Goal: Find specific page/section: Find specific page/section

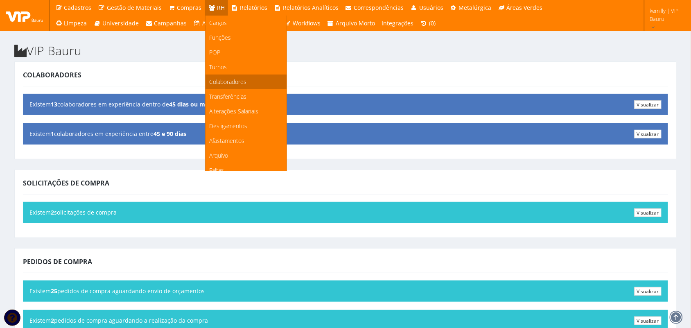
click at [214, 79] on span "Colaboradores" at bounding box center [228, 82] width 37 height 8
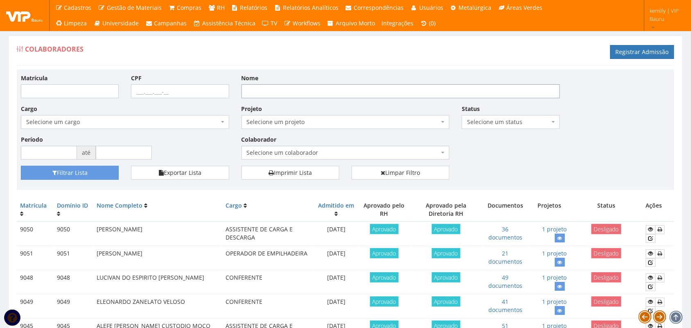
click at [361, 88] on input "Nome" at bounding box center [401, 91] width 319 height 14
type input "WESLEY"
click at [53, 170] on icon "submit" at bounding box center [54, 173] width 5 height 6
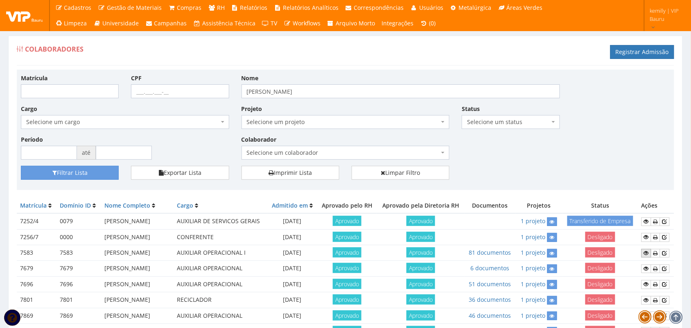
drag, startPoint x: 648, startPoint y: 278, endPoint x: 629, endPoint y: 277, distance: 18.8
click at [648, 256] on icon at bounding box center [646, 253] width 5 height 6
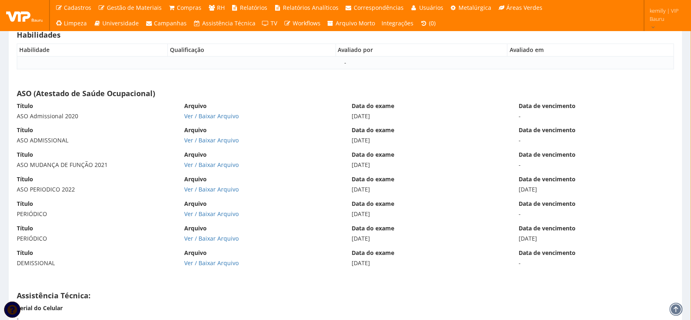
scroll to position [5186, 0]
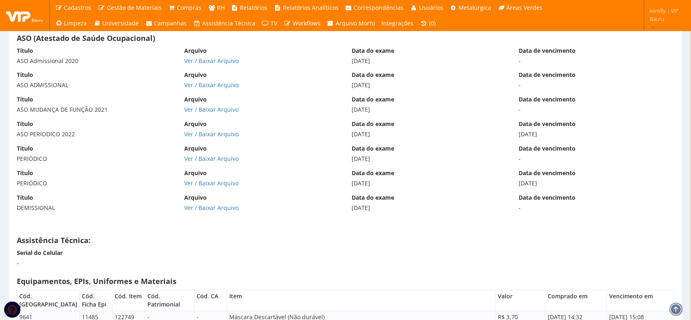
drag, startPoint x: 328, startPoint y: 250, endPoint x: 199, endPoint y: 252, distance: 129.0
click at [319, 251] on div "Status: Desligado CPF: 504.521.528-01 Código Domínio: 7583 Matrícula: 7583 Nome…" at bounding box center [346, 111] width 658 height 10467
click at [213, 62] on link "Ver / Baixar Arquivo" at bounding box center [211, 61] width 54 height 8
click at [229, 89] on link "Ver / Baixar Arquivo" at bounding box center [211, 85] width 54 height 8
click at [214, 113] on link "Ver / Baixar Arquivo" at bounding box center [211, 110] width 54 height 8
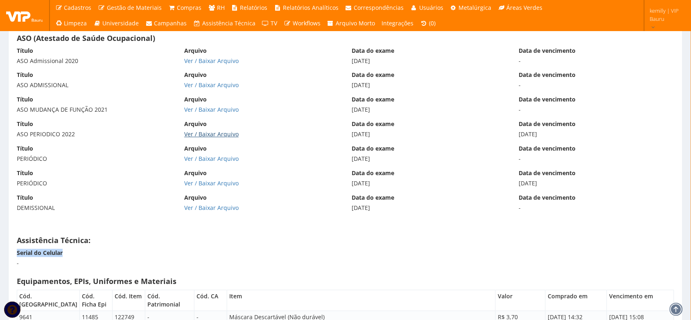
click at [210, 138] on link "Ver / Baixar Arquivo" at bounding box center [211, 134] width 54 height 8
click at [197, 163] on link "Ver / Baixar Arquivo" at bounding box center [211, 159] width 54 height 8
click at [211, 187] on link "Ver / Baixar Arquivo" at bounding box center [211, 183] width 54 height 8
click at [209, 211] on link "Ver / Baixar Arquivo" at bounding box center [211, 208] width 54 height 8
click at [147, 225] on div "ASO (Atestado de Saúde Ocupacional) Título ASO Admissional 2020 Arquivo Ver / B…" at bounding box center [346, 127] width 670 height 195
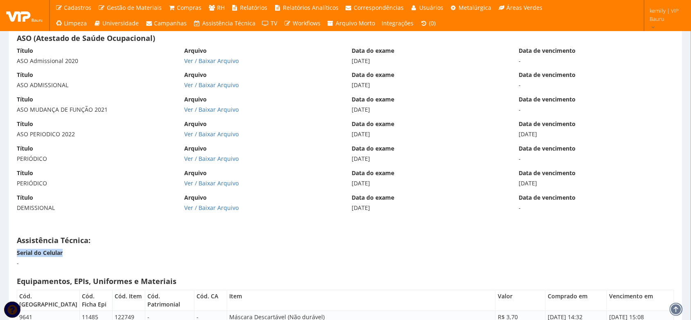
click at [301, 251] on div "Status: Desligado CPF: 504.521.528-01 Código Domínio: 7583 Matrícula: 7583 Nome…" at bounding box center [346, 111] width 658 height 10467
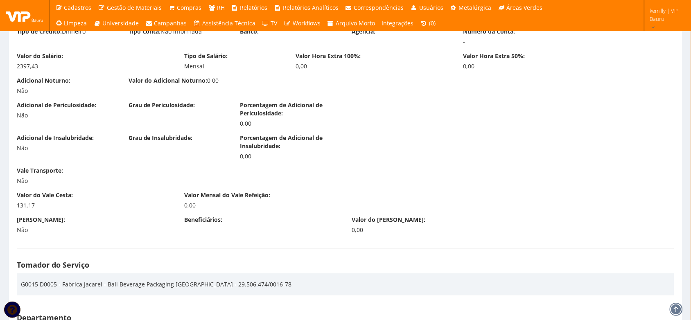
scroll to position [988, 0]
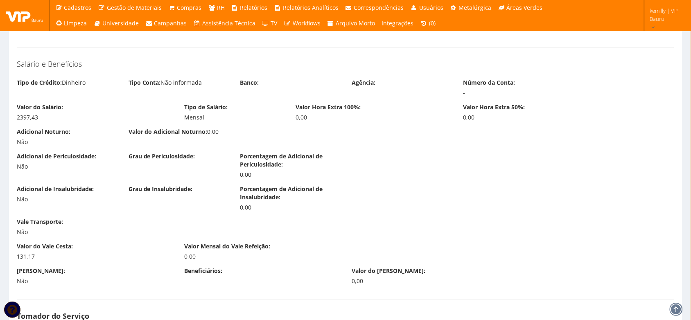
click at [538, 114] on div "0,00" at bounding box center [541, 117] width 155 height 8
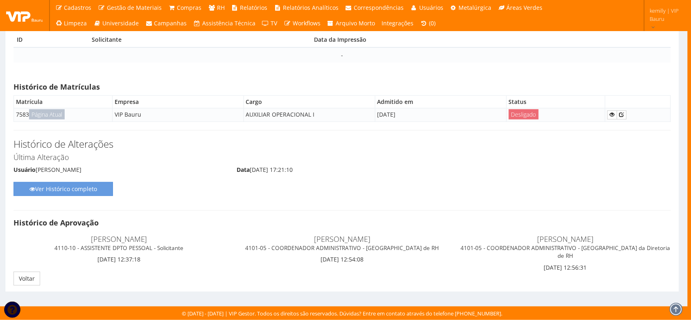
scroll to position [10273, 4]
click at [294, 226] on h4 "Histórico de Aprovação" at bounding box center [342, 223] width 658 height 8
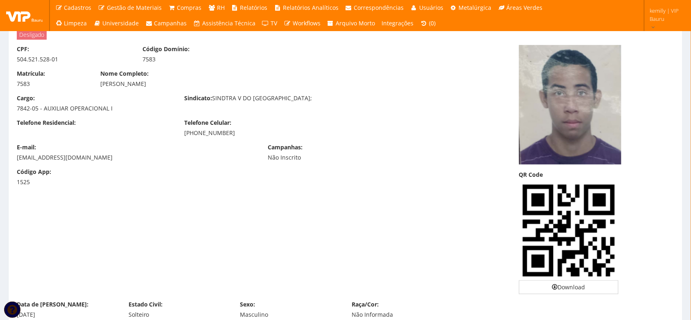
scroll to position [0, 0]
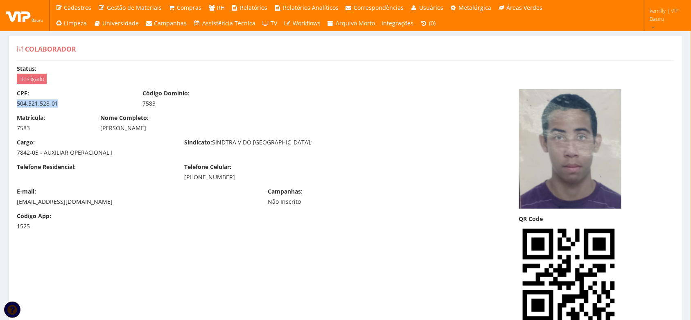
drag, startPoint x: 16, startPoint y: 105, endPoint x: 74, endPoint y: 109, distance: 58.2
click at [74, 109] on div "CPF: 504.521.528-01 Código Domínio: 7583" at bounding box center [262, 101] width 502 height 25
click at [102, 109] on div "CPF: 504.521.528-01 Código Domínio: 7583" at bounding box center [262, 101] width 502 height 25
drag, startPoint x: 17, startPoint y: 99, endPoint x: 190, endPoint y: 101, distance: 173.6
click at [190, 101] on div "CPF: 504.521.528-01 Código Domínio: 7583" at bounding box center [262, 101] width 502 height 25
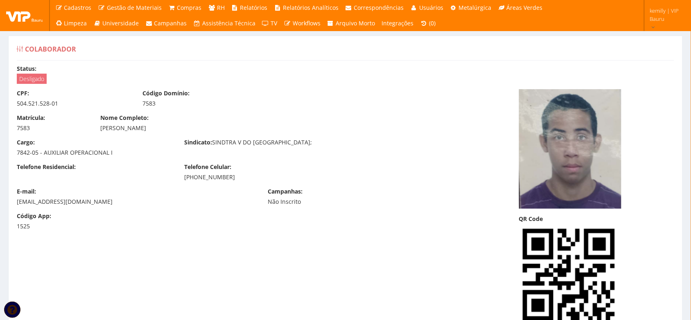
click at [101, 126] on div "WESLEY LUIZ MARTINS" at bounding box center [262, 128] width 323 height 8
drag, startPoint x: 99, startPoint y: 128, endPoint x: 163, endPoint y: 129, distance: 63.5
click at [163, 129] on div "Nome Completo: WESLEY LUIZ MARTINS" at bounding box center [262, 123] width 335 height 18
drag, startPoint x: 43, startPoint y: 154, endPoint x: 141, endPoint y: 156, distance: 98.3
click at [141, 156] on div "7842-05 - AUXILIAR OPERACIONAL I" at bounding box center [94, 153] width 155 height 8
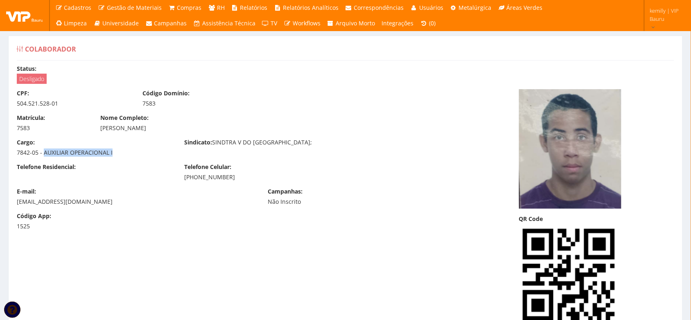
drag, startPoint x: 180, startPoint y: 180, endPoint x: 296, endPoint y: 183, distance: 115.5
click at [296, 183] on div "Telefone Residencial: Telefone Celular: (12) 98178-5236" at bounding box center [262, 175] width 502 height 25
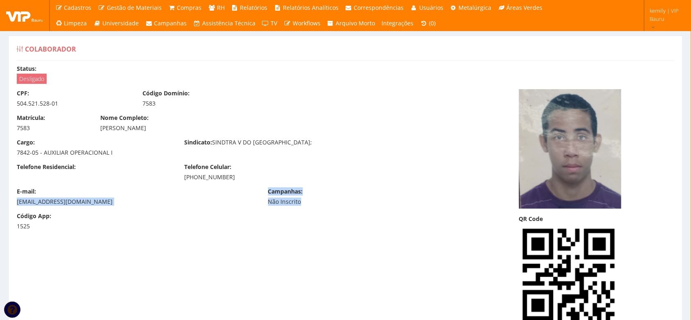
drag, startPoint x: 15, startPoint y: 200, endPoint x: 322, endPoint y: 203, distance: 307.5
click at [322, 203] on div "E-mail: luismartinswesley37@gmail.com Campanhas: Não Inscrito" at bounding box center [262, 200] width 502 height 25
click at [172, 208] on div "E-mail: luismartinswesley37@gmail.com Campanhas: Não Inscrito" at bounding box center [262, 200] width 502 height 25
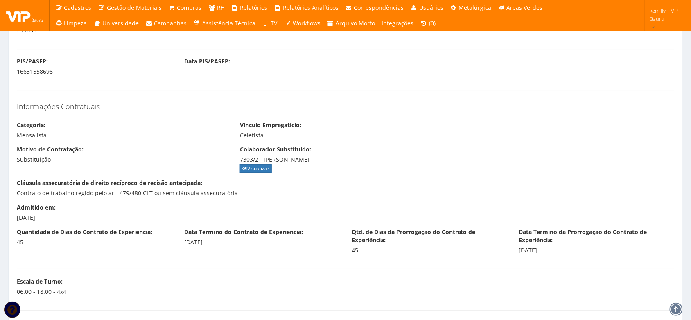
scroll to position [734, 0]
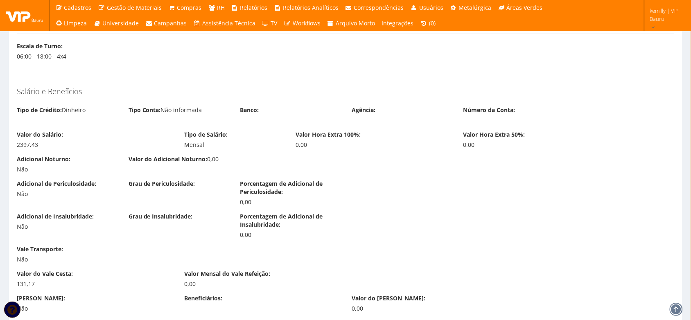
drag, startPoint x: 281, startPoint y: 252, endPoint x: 278, endPoint y: 263, distance: 11.7
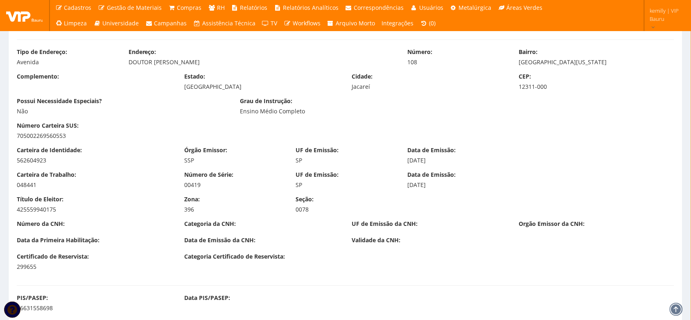
scroll to position [0, 0]
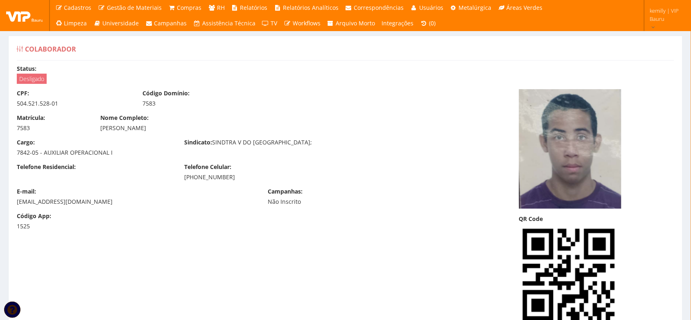
drag, startPoint x: 93, startPoint y: 130, endPoint x: 221, endPoint y: 106, distance: 130.8
click at [220, 111] on div "CPF: 504.521.528-01 Código Domínio: 7583 Matrícula: 7583 Nome Completo: WESLEY …" at bounding box center [262, 162] width 502 height 147
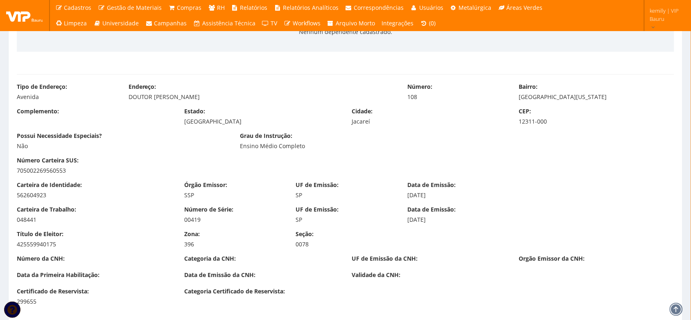
scroll to position [563, 0]
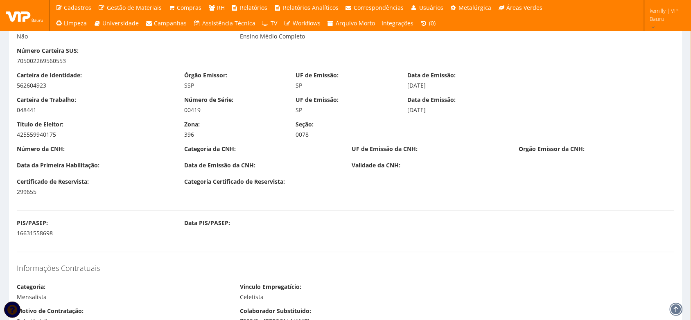
click at [221, 98] on label "Número de Série:" at bounding box center [208, 100] width 49 height 8
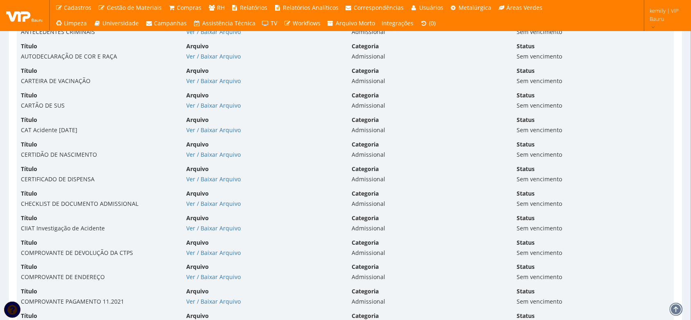
scroll to position [1996, 0]
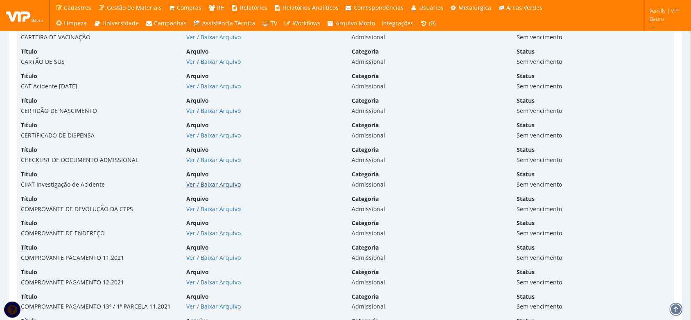
click at [221, 184] on link "Ver / Baixar Arquivo" at bounding box center [213, 185] width 54 height 8
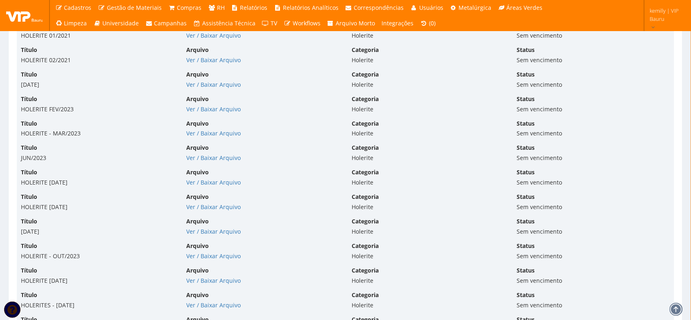
scroll to position [3788, 0]
click at [432, 103] on div "Categoria Holerite" at bounding box center [428, 103] width 165 height 18
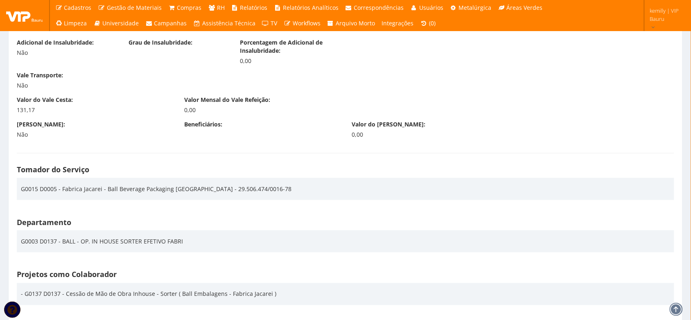
scroll to position [1075, 0]
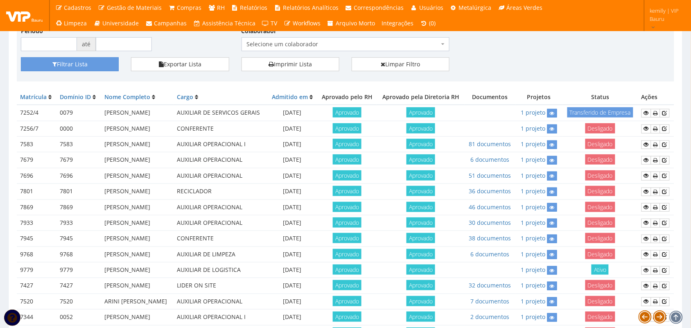
scroll to position [306, 0]
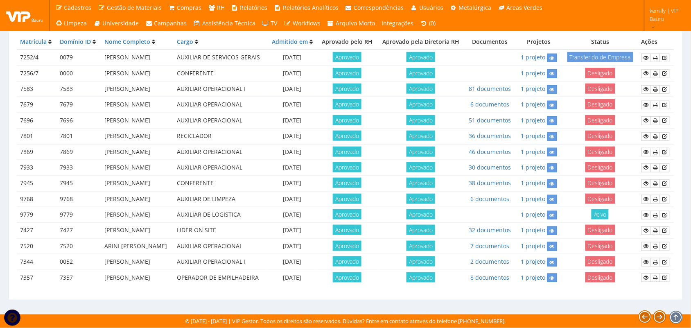
click at [413, 191] on td "Aprovado" at bounding box center [421, 199] width 88 height 16
click at [174, 176] on td "WESLEY SANTOS DOS SANTOS" at bounding box center [137, 184] width 72 height 16
drag, startPoint x: 538, startPoint y: 290, endPoint x: 537, endPoint y: 225, distance: 64.7
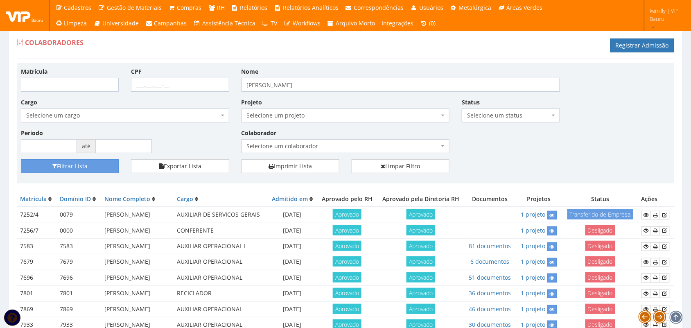
scroll to position [0, 0]
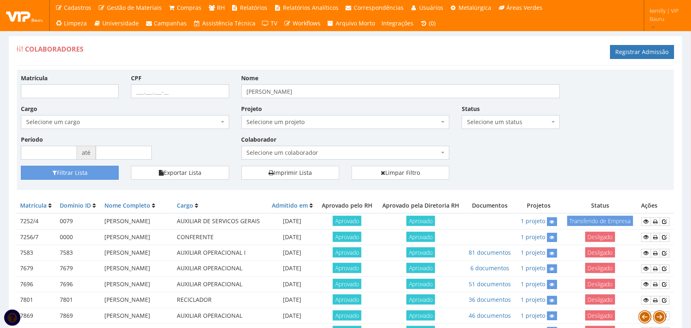
drag, startPoint x: 590, startPoint y: 141, endPoint x: 576, endPoint y: 178, distance: 39.4
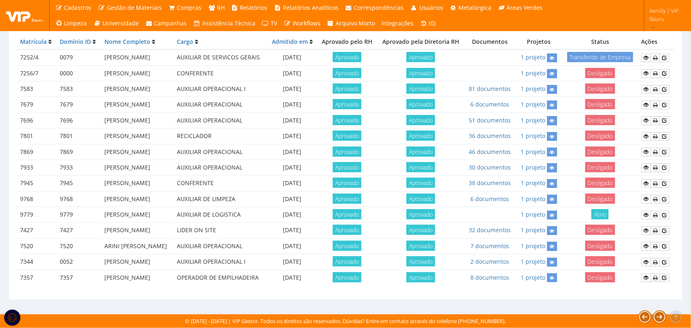
scroll to position [306, 0]
drag, startPoint x: 410, startPoint y: 294, endPoint x: 410, endPoint y: 289, distance: 4.5
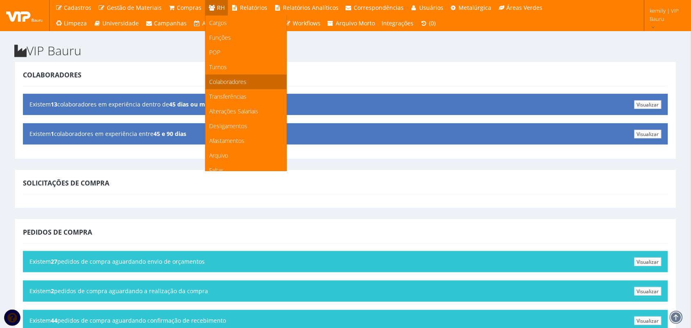
click at [219, 86] on link "Colaboradores" at bounding box center [246, 82] width 81 height 15
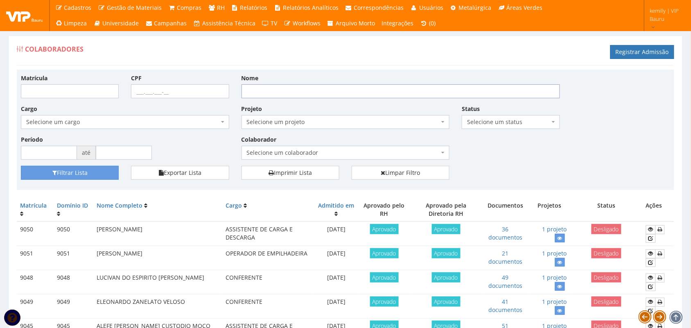
click at [309, 88] on input "Nome" at bounding box center [401, 91] width 319 height 14
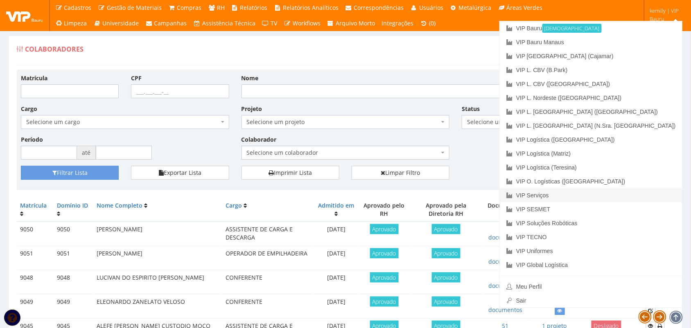
click at [616, 195] on link "VIP Serviços" at bounding box center [591, 195] width 183 height 14
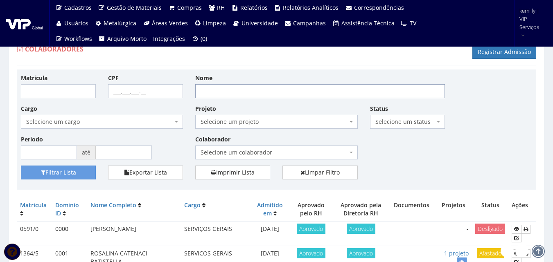
click at [255, 89] on input "Nome" at bounding box center [320, 91] width 250 height 14
type input "LARYSSA"
click at [21, 166] on button "Filtrar Lista" at bounding box center [58, 173] width 75 height 14
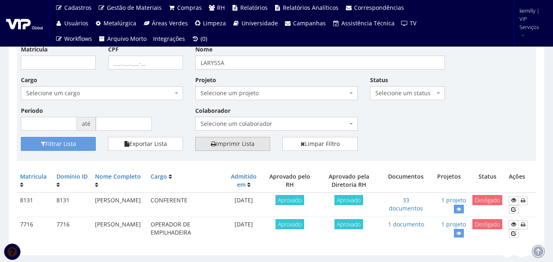
scroll to position [41, 0]
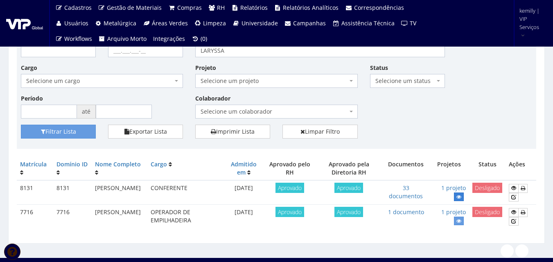
click at [457, 199] on icon at bounding box center [459, 198] width 5 height 6
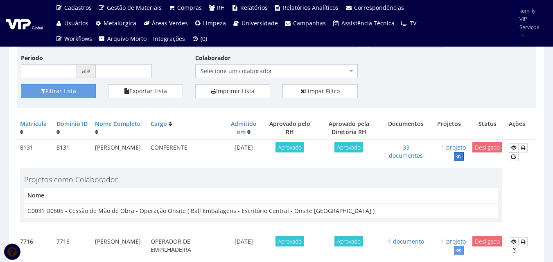
scroll to position [82, 0]
drag, startPoint x: 109, startPoint y: 146, endPoint x: 140, endPoint y: 155, distance: 32.0
click at [140, 155] on td "[PERSON_NAME]" at bounding box center [120, 152] width 56 height 25
copy td "[PERSON_NAME]"
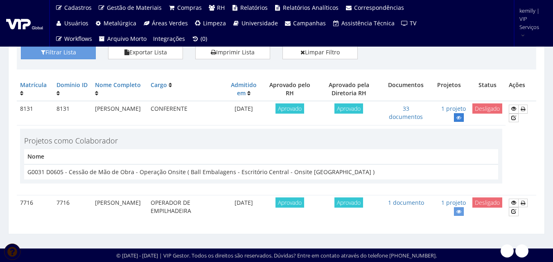
click at [457, 121] on link at bounding box center [459, 117] width 10 height 9
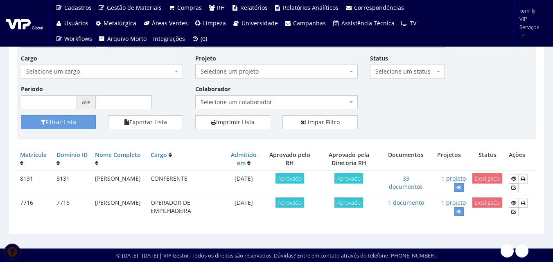
scroll to position [0, 0]
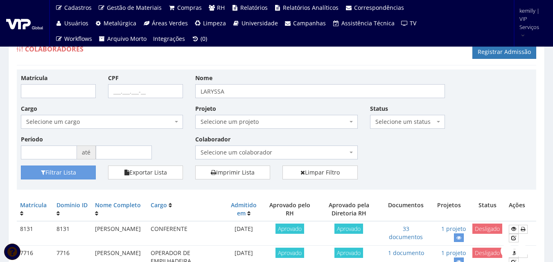
drag, startPoint x: 189, startPoint y: 53, endPoint x: 188, endPoint y: 65, distance: 11.9
drag, startPoint x: 191, startPoint y: 52, endPoint x: 191, endPoint y: 59, distance: 6.6
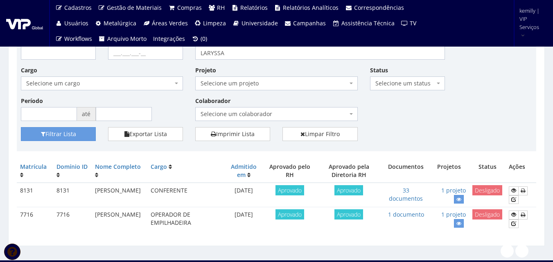
scroll to position [50, 0]
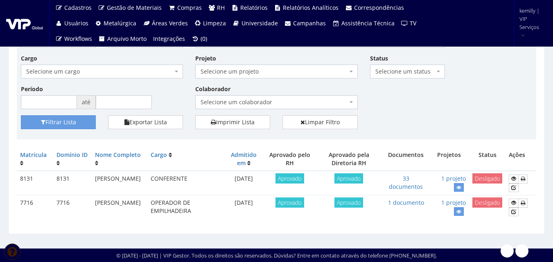
drag, startPoint x: 191, startPoint y: 235, endPoint x: 192, endPoint y: 206, distance: 28.3
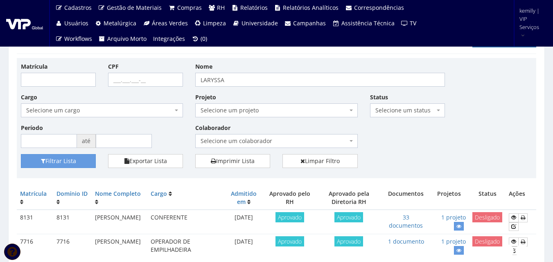
scroll to position [0, 0]
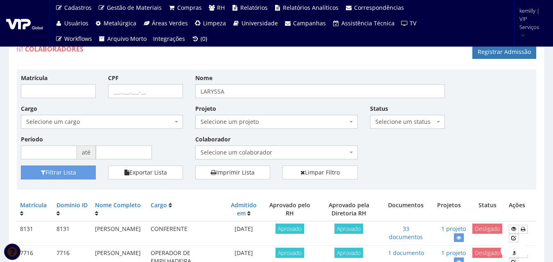
drag, startPoint x: 190, startPoint y: 54, endPoint x: 189, endPoint y: 62, distance: 7.8
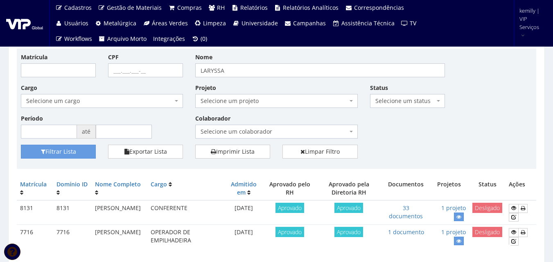
scroll to position [50, 0]
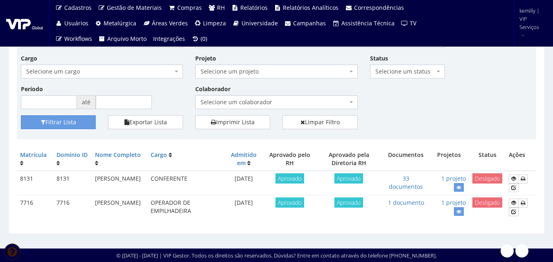
drag, startPoint x: 190, startPoint y: 233, endPoint x: 189, endPoint y: 225, distance: 7.9
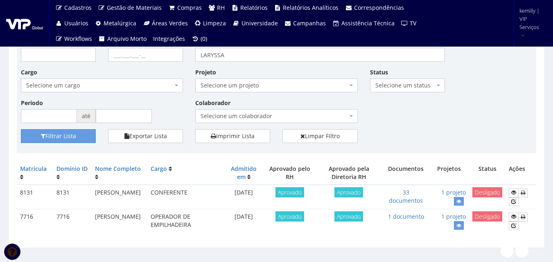
scroll to position [0, 0]
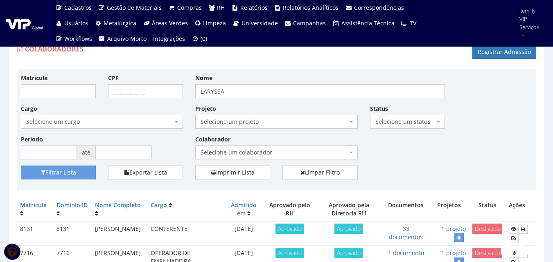
drag, startPoint x: 192, startPoint y: 66, endPoint x: 188, endPoint y: 77, distance: 11.9
drag, startPoint x: 234, startPoint y: 89, endPoint x: 171, endPoint y: 96, distance: 63.1
click at [171, 96] on div "Matrícula CPF Nome LARYSSA Cargo Selecione um cargo G0610 D0029 - 4110-05 - AGE…" at bounding box center [277, 120] width 524 height 92
type input "rodrigo"
click at [21, 166] on button "Filtrar Lista" at bounding box center [58, 173] width 75 height 14
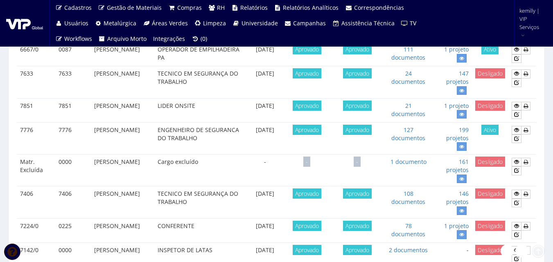
scroll to position [205, 0]
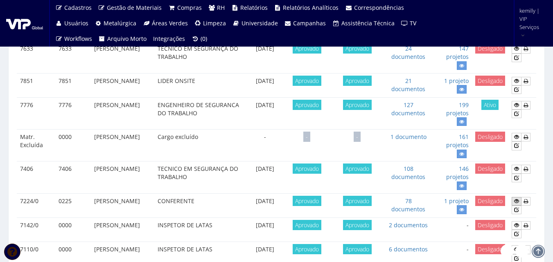
click at [517, 201] on icon at bounding box center [516, 202] width 5 height 6
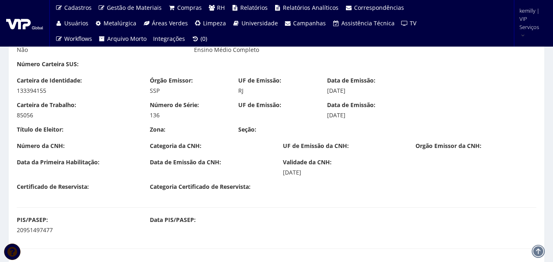
scroll to position [614, 0]
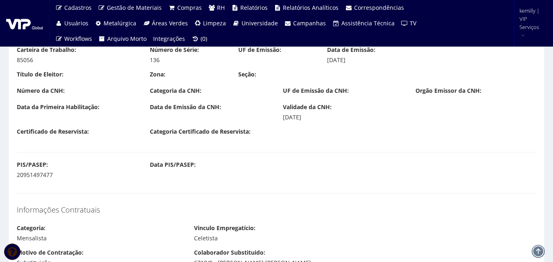
drag, startPoint x: 290, startPoint y: 217, endPoint x: 288, endPoint y: 70, distance: 147.8
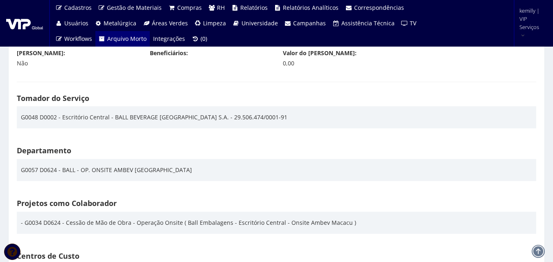
scroll to position [1269, 0]
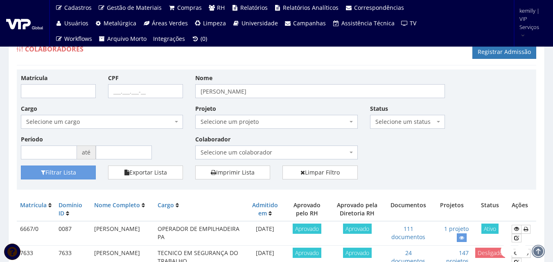
scroll to position [205, 0]
